Goal: Navigation & Orientation: Find specific page/section

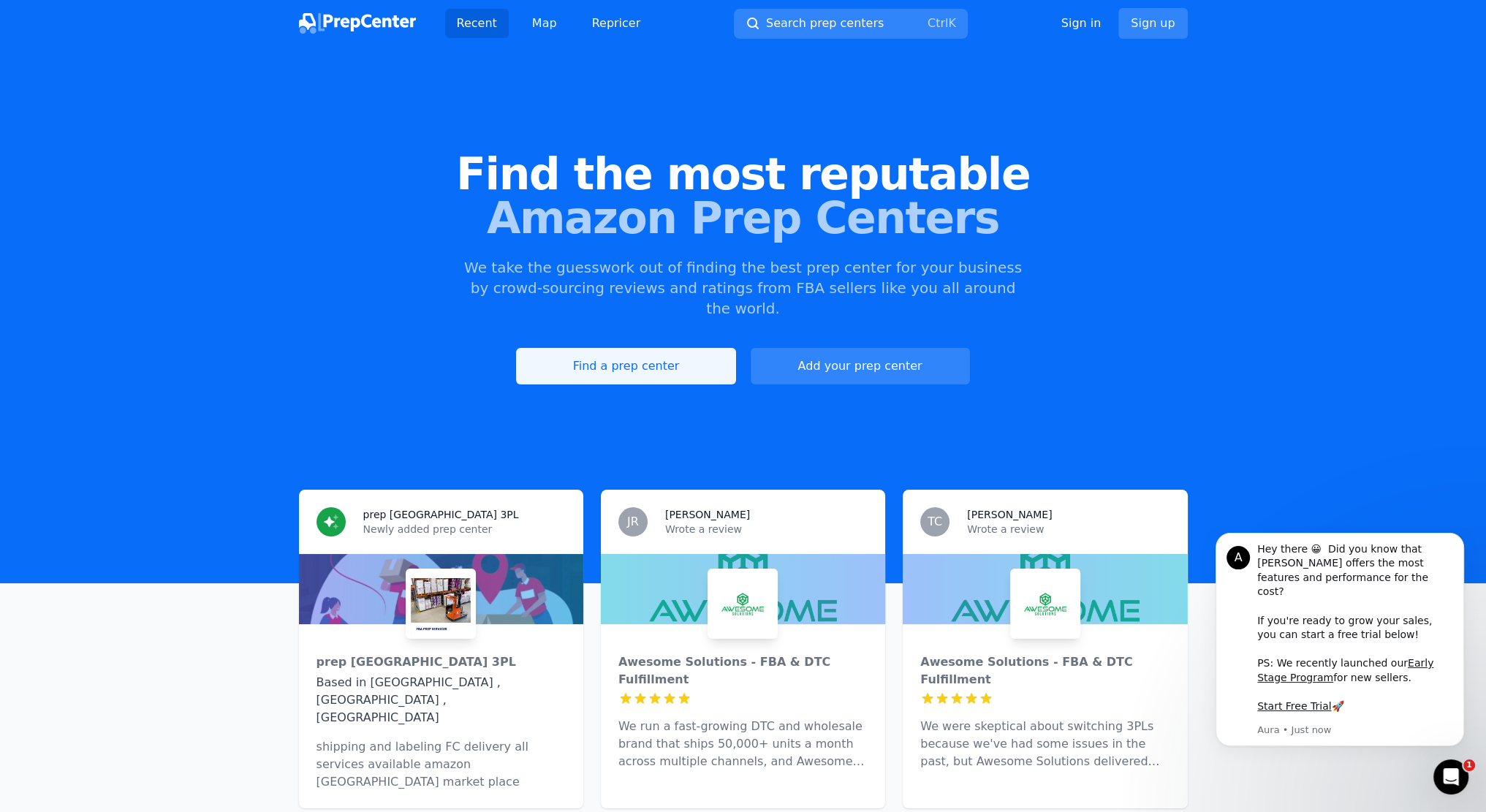
click at [681, 353] on link "Find a prep center" at bounding box center [625, 365] width 219 height 36
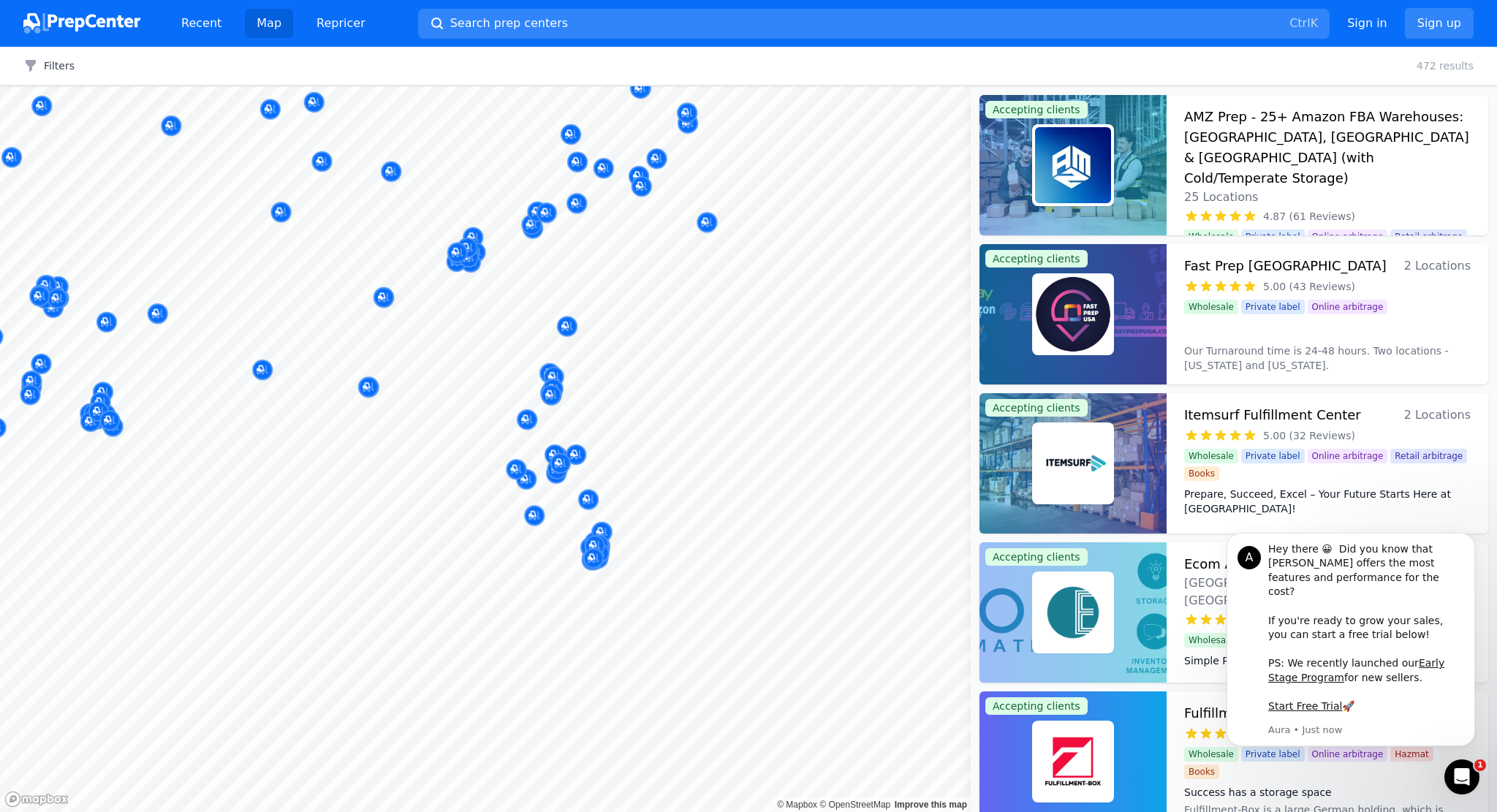
click at [637, 432] on body "Recent Map Repricer Search prep centers Ctrl K Open main menu Sign in Sign up F…" at bounding box center [748, 406] width 1497 height 812
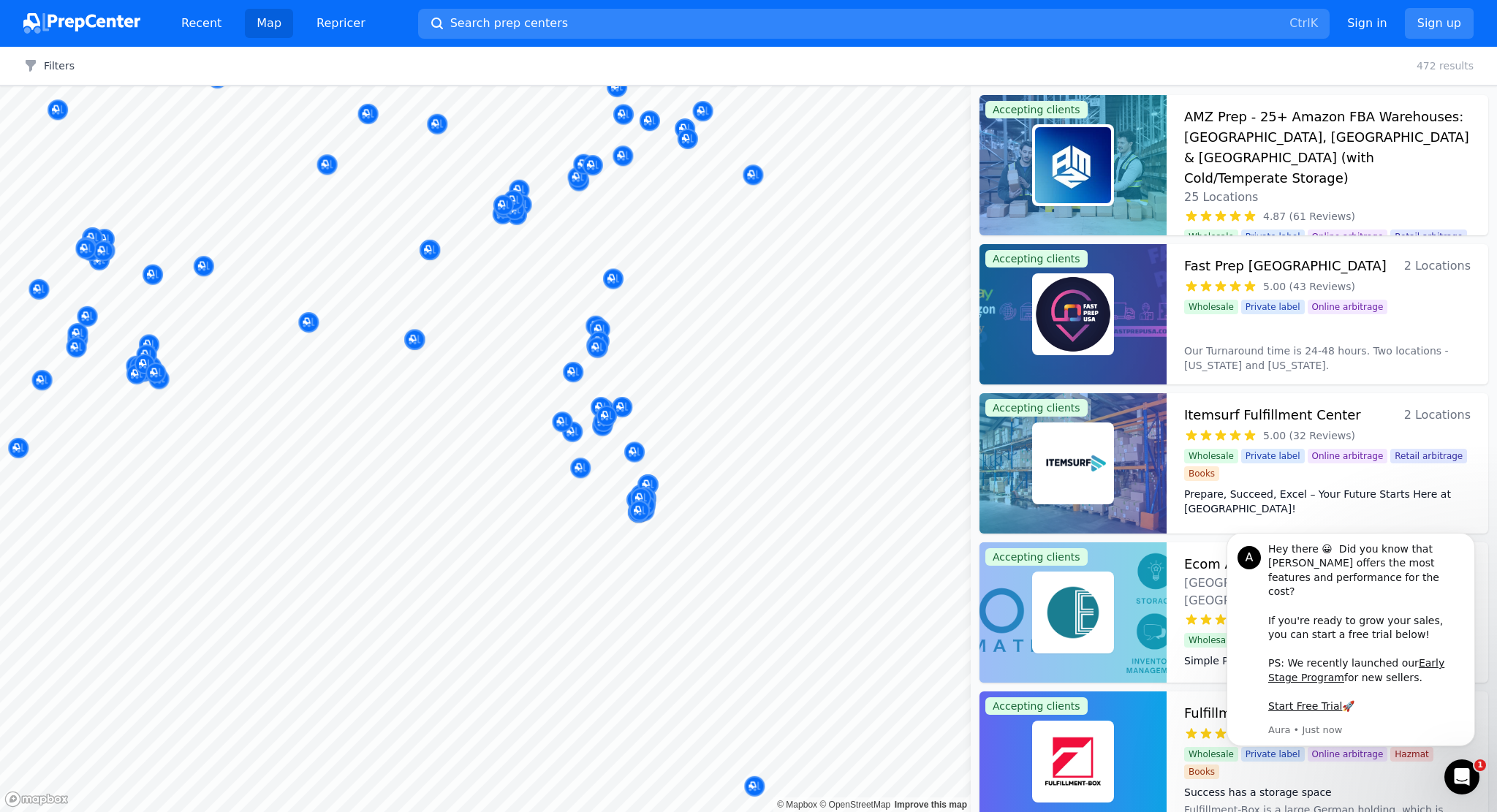
click at [689, 388] on body "Recent Map Repricer Search prep centers Ctrl K Open main menu Sign in Sign up F…" at bounding box center [748, 406] width 1497 height 812
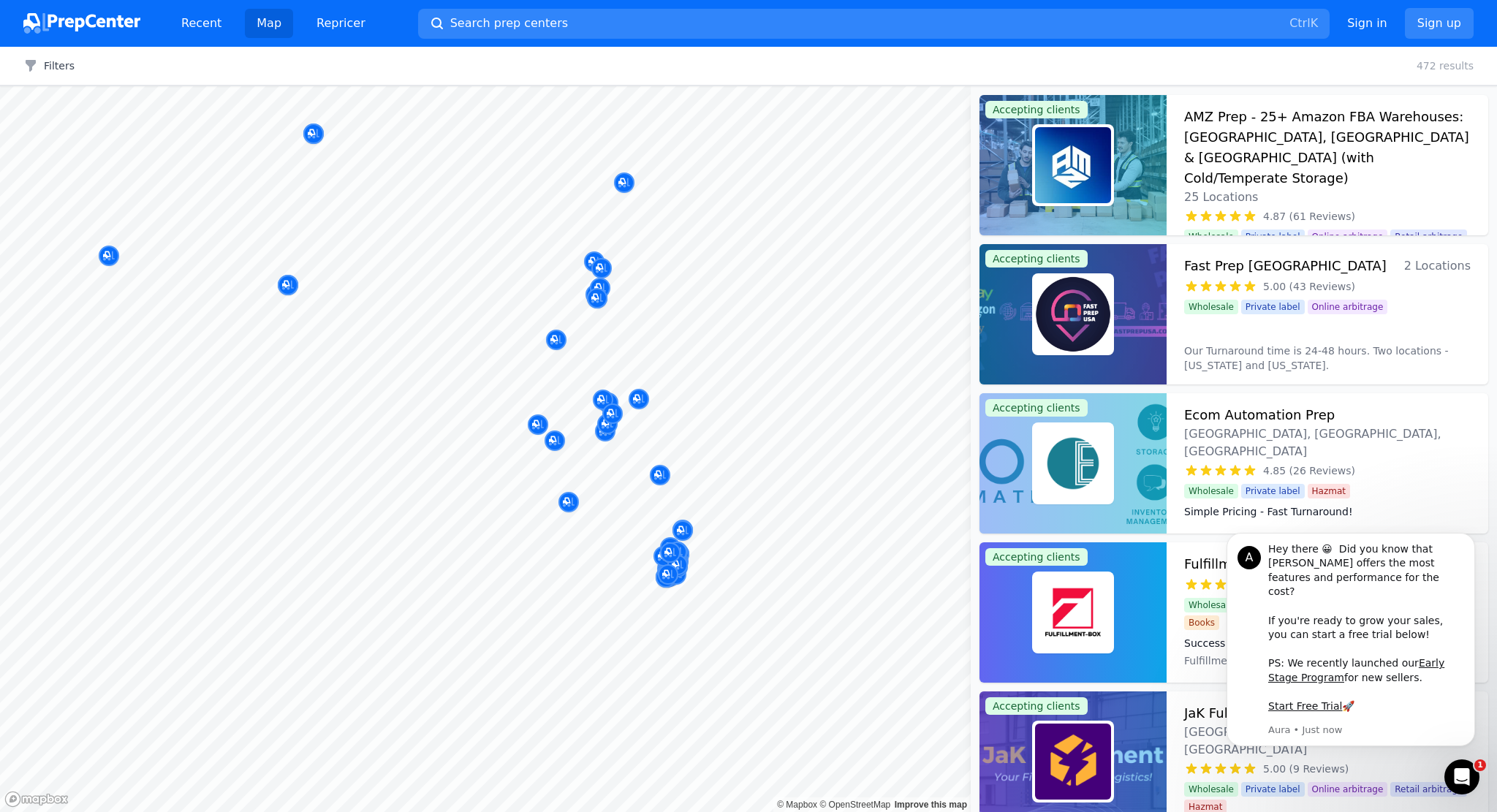
drag, startPoint x: 748, startPoint y: 461, endPoint x: 674, endPoint y: 418, distance: 85.6
click at [715, 413] on body "Recent Map Repricer Search prep centers Ctrl K Open main menu Sign in Sign up F…" at bounding box center [748, 406] width 1497 height 812
click at [1471, 541] on icon "Dismiss notification" at bounding box center [1471, 536] width 8 height 8
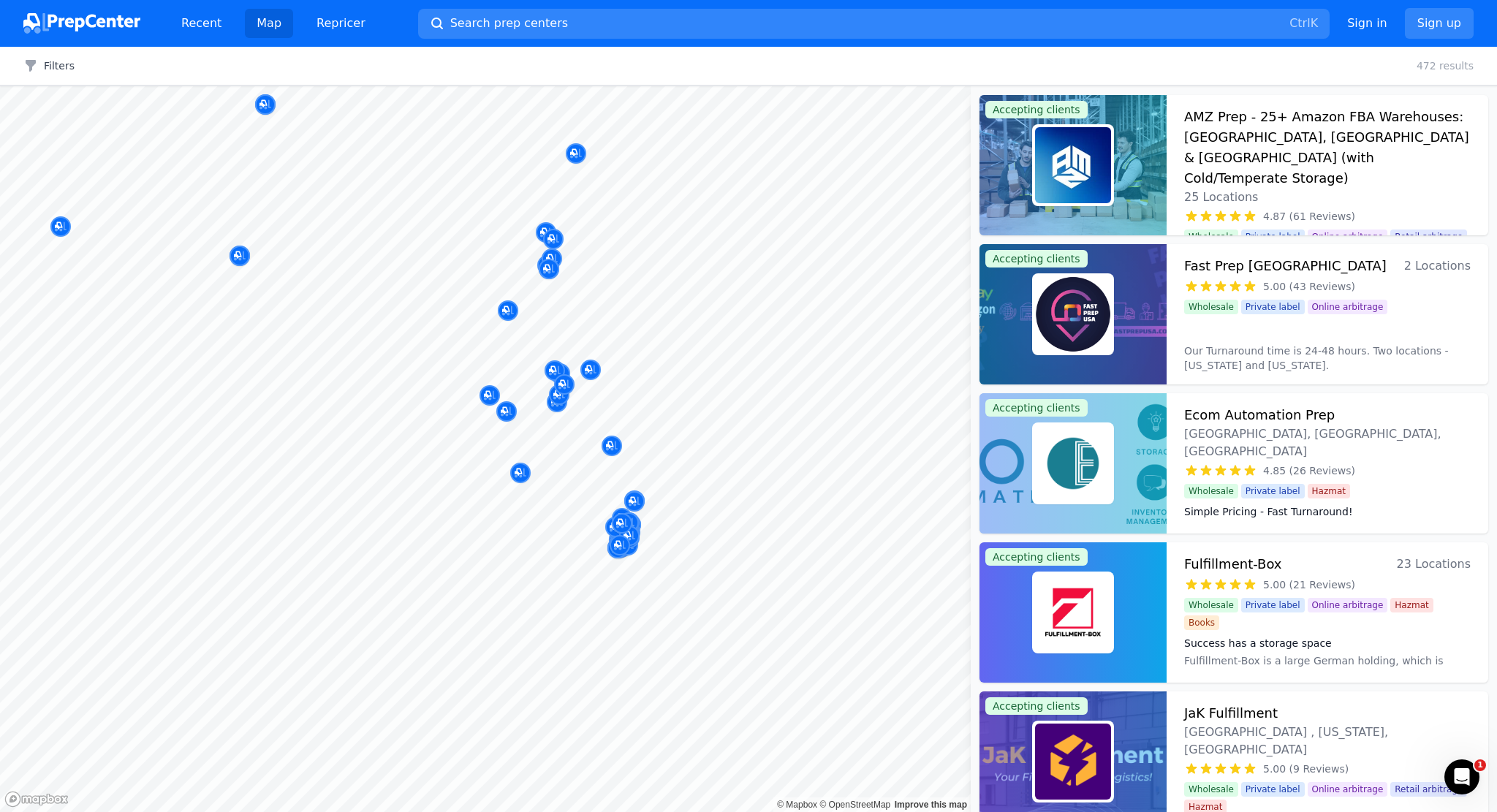
click at [646, 444] on div at bounding box center [697, 439] width 281 height 11
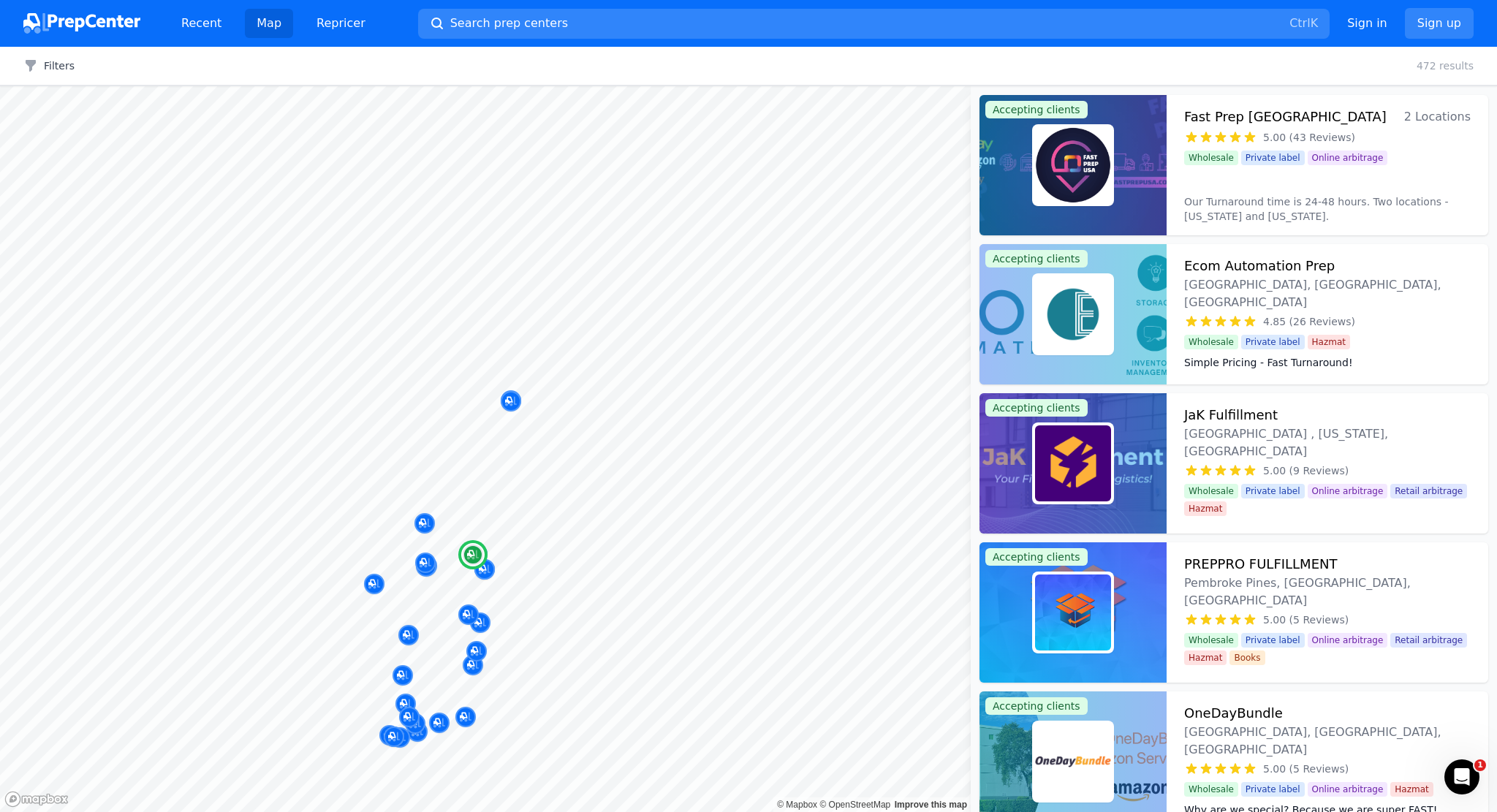
click at [1064, 163] on img at bounding box center [1073, 165] width 76 height 76
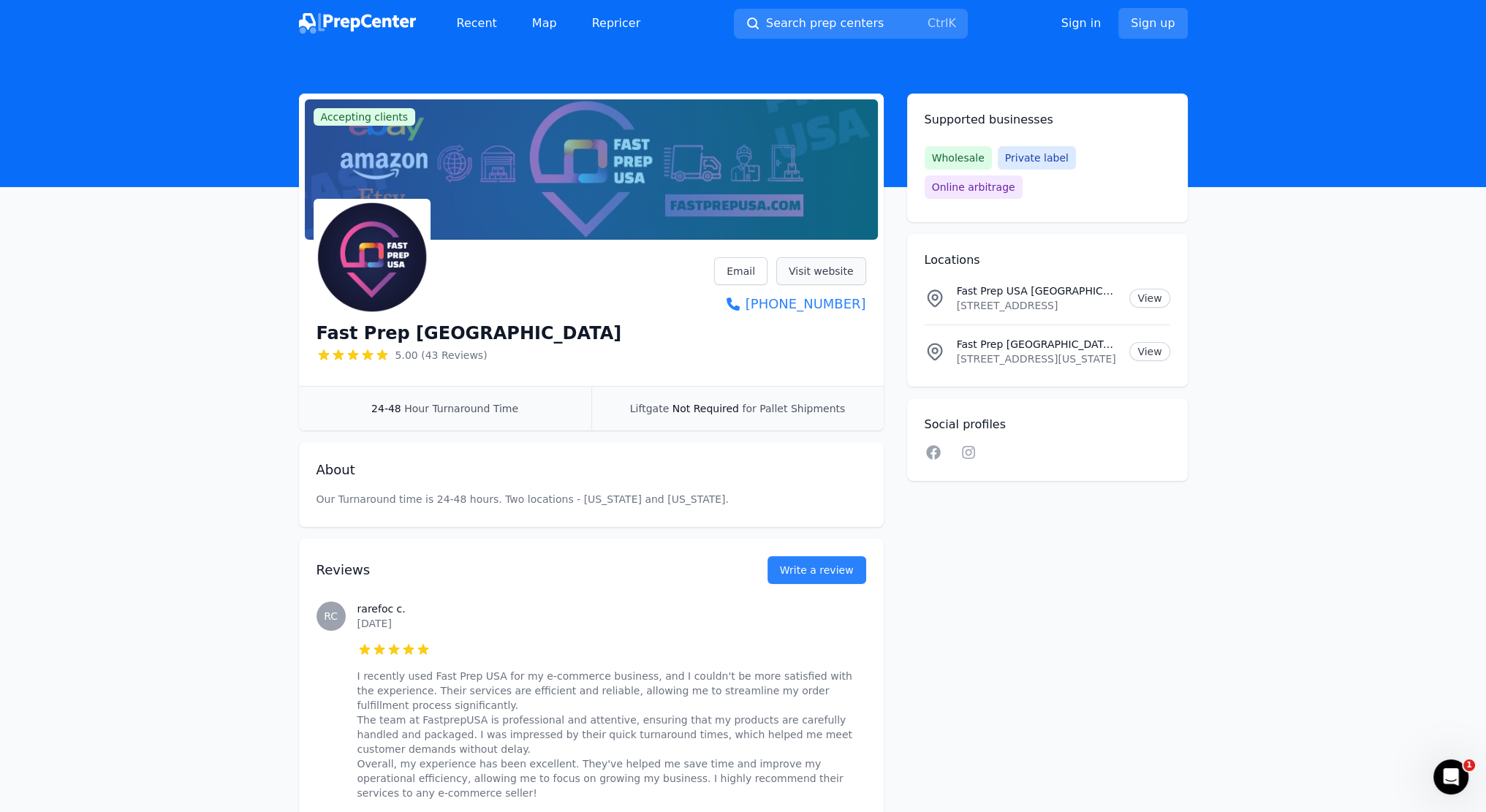
click at [824, 273] on link "Visit website" at bounding box center [821, 271] width 90 height 28
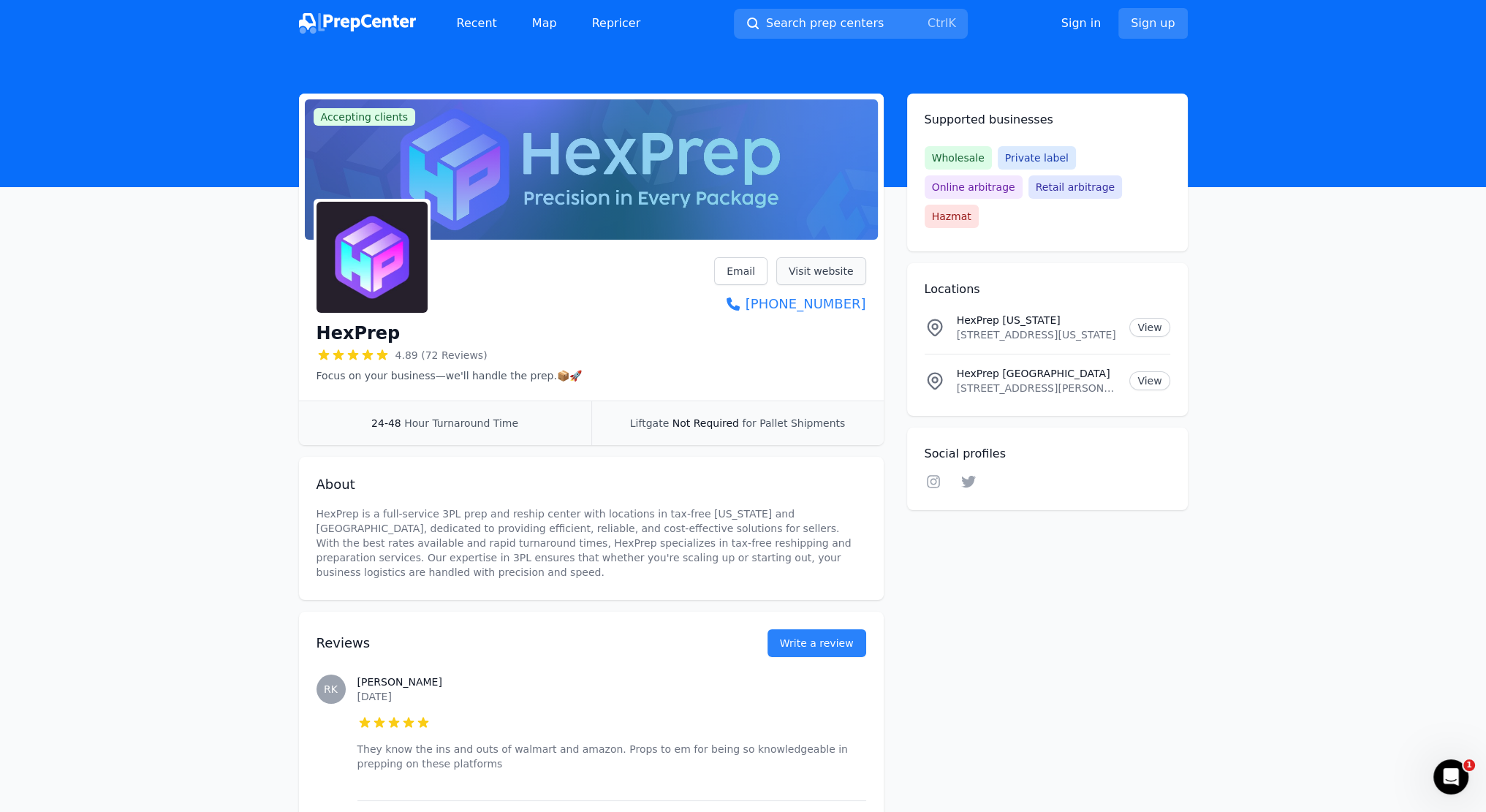
click at [838, 269] on link "Visit website" at bounding box center [821, 271] width 90 height 28
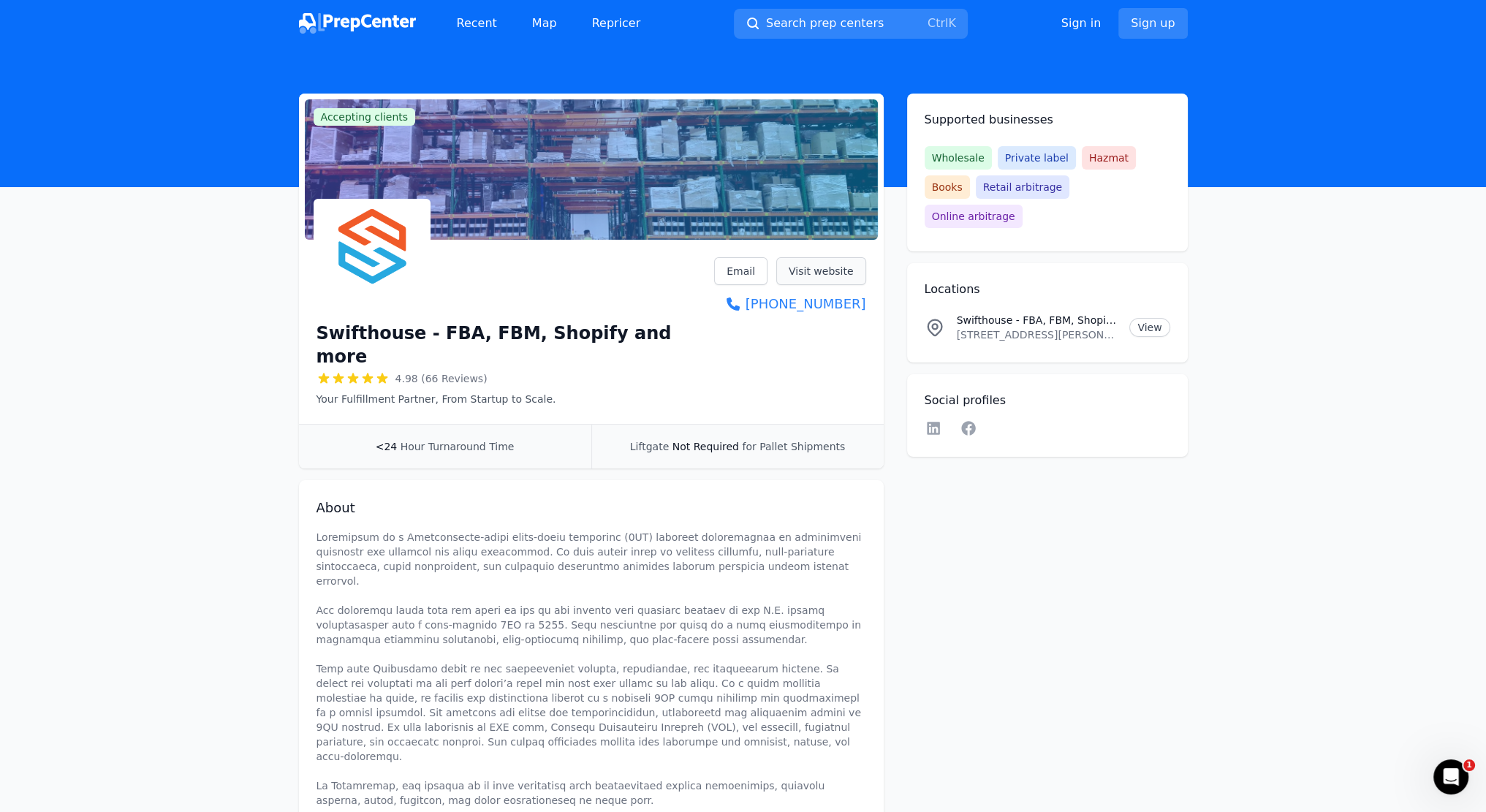
click at [817, 275] on link "Visit website" at bounding box center [821, 271] width 90 height 28
